Goal: Check status: Check status

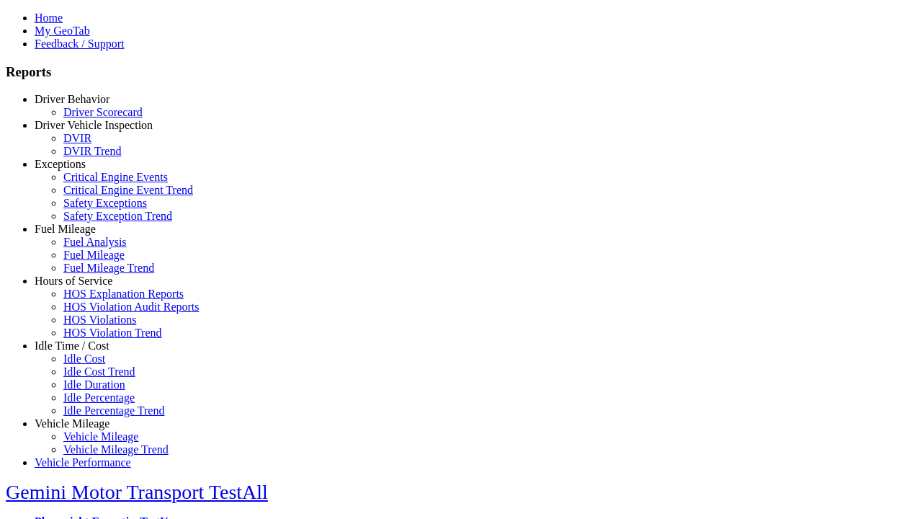
click at [83, 105] on link "Driver Behavior" at bounding box center [72, 99] width 75 height 12
click at [94, 118] on link "Driver Scorecard" at bounding box center [102, 112] width 79 height 12
